Goal: Contribute content: Contribute content

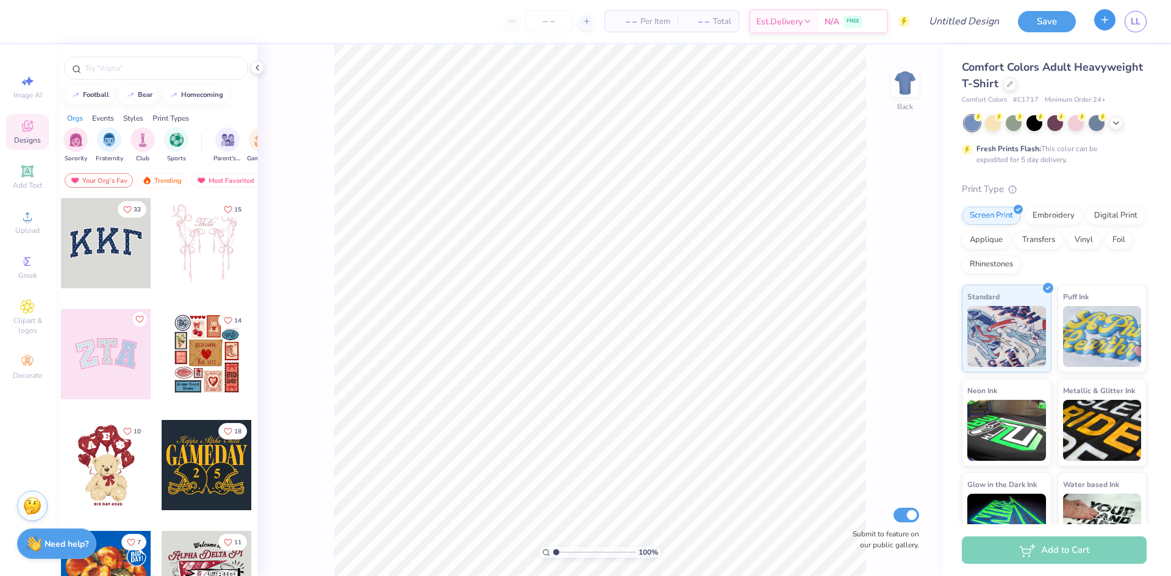
click at [1107, 24] on icon "button" at bounding box center [1104, 20] width 10 height 10
click at [1099, 16] on icon "button" at bounding box center [1104, 20] width 10 height 10
click at [1028, 21] on button "Save" at bounding box center [1047, 19] width 58 height 21
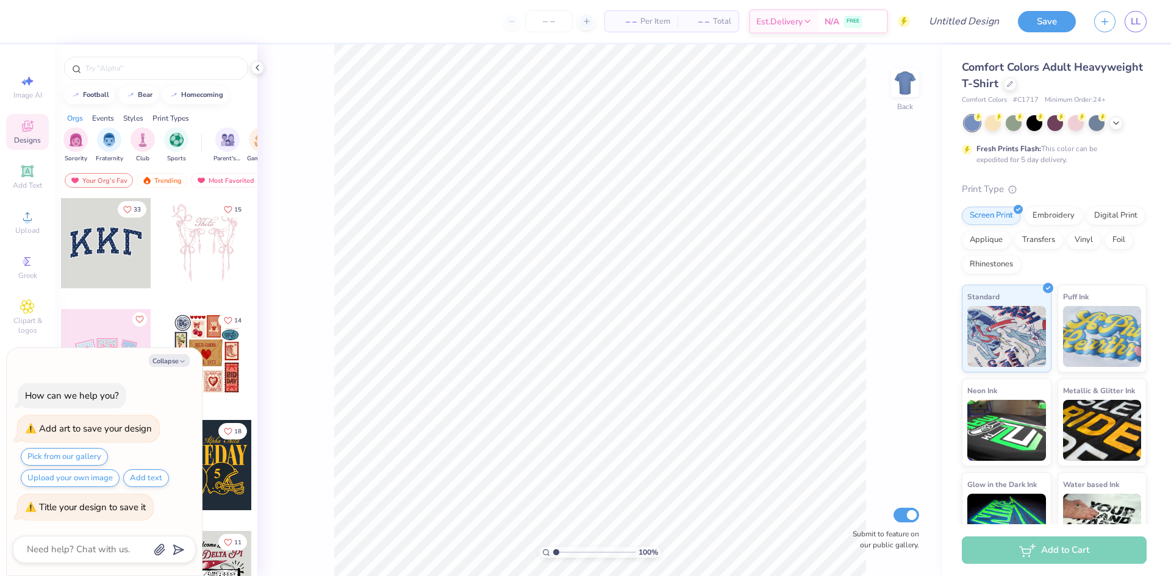
type textarea "x"
click at [796, 17] on span "Est. Delivery" at bounding box center [779, 23] width 46 height 13
click at [793, 18] on span "Est. Delivery" at bounding box center [779, 23] width 46 height 13
click at [974, 15] on input "Design Title" at bounding box center [949, 21] width 120 height 24
type input "n"
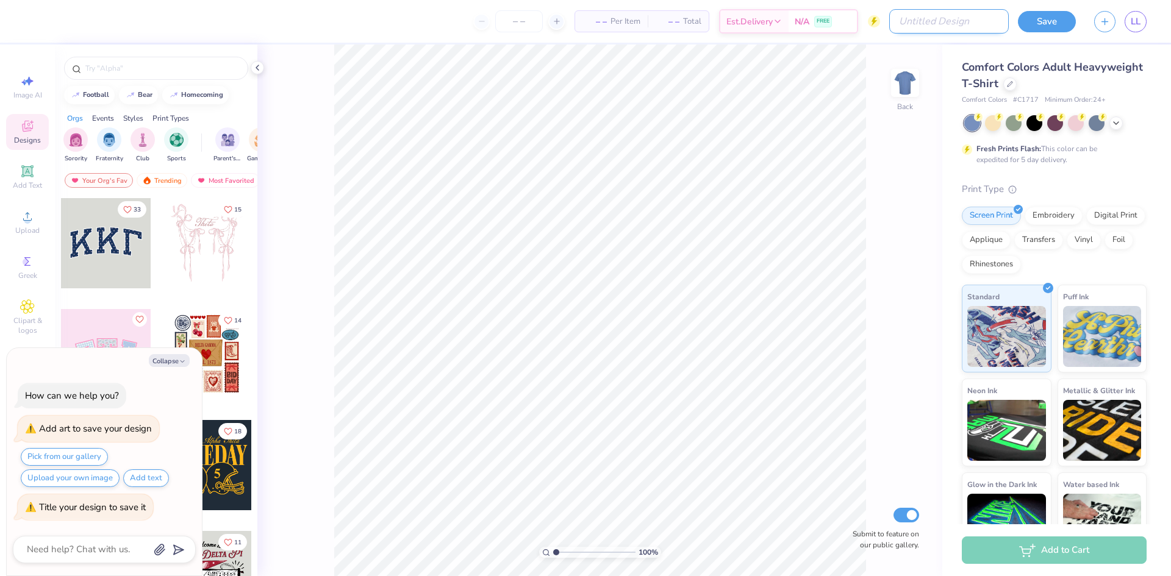
type textarea "x"
type input "na"
type textarea "x"
type input "na"
click at [1066, 23] on button "Save" at bounding box center [1047, 19] width 58 height 21
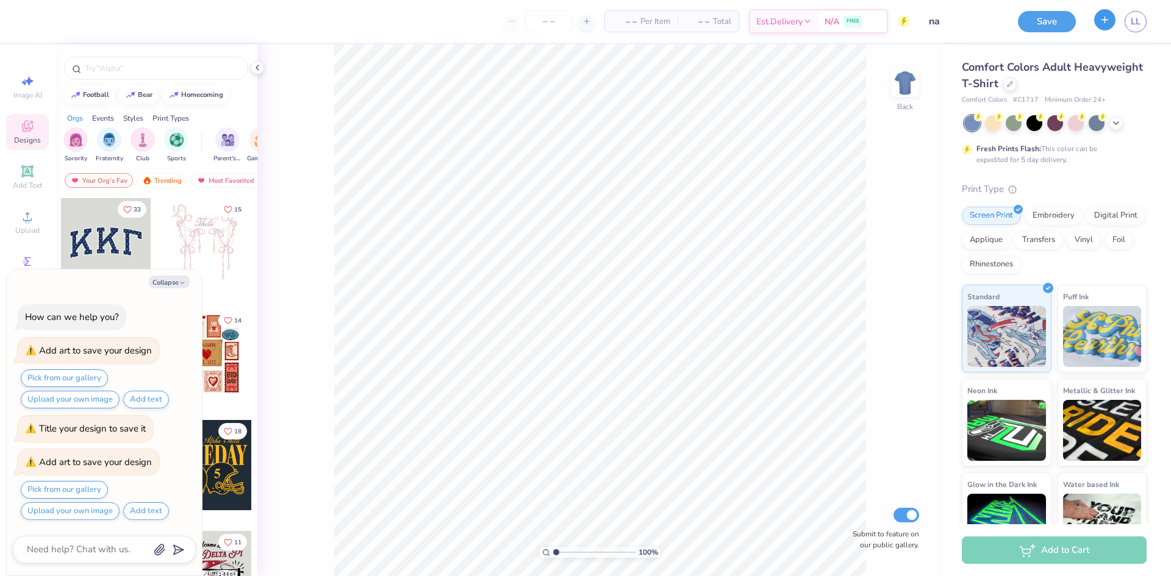
type textarea "x"
click at [1107, 23] on icon "button" at bounding box center [1104, 20] width 10 height 10
type textarea "x"
click at [1130, 16] on span "LL" at bounding box center [1135, 22] width 10 height 14
